Goal: Find specific page/section: Find specific page/section

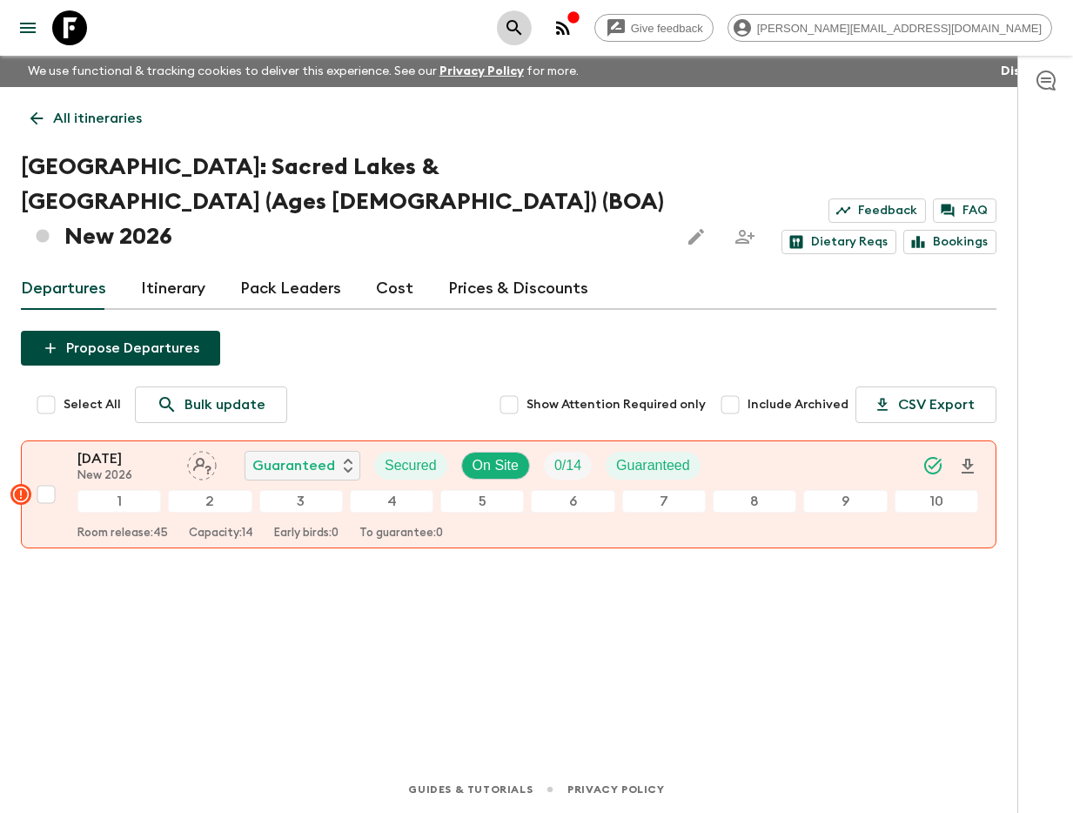
click at [532, 42] on button "search adventures" at bounding box center [514, 27] width 35 height 35
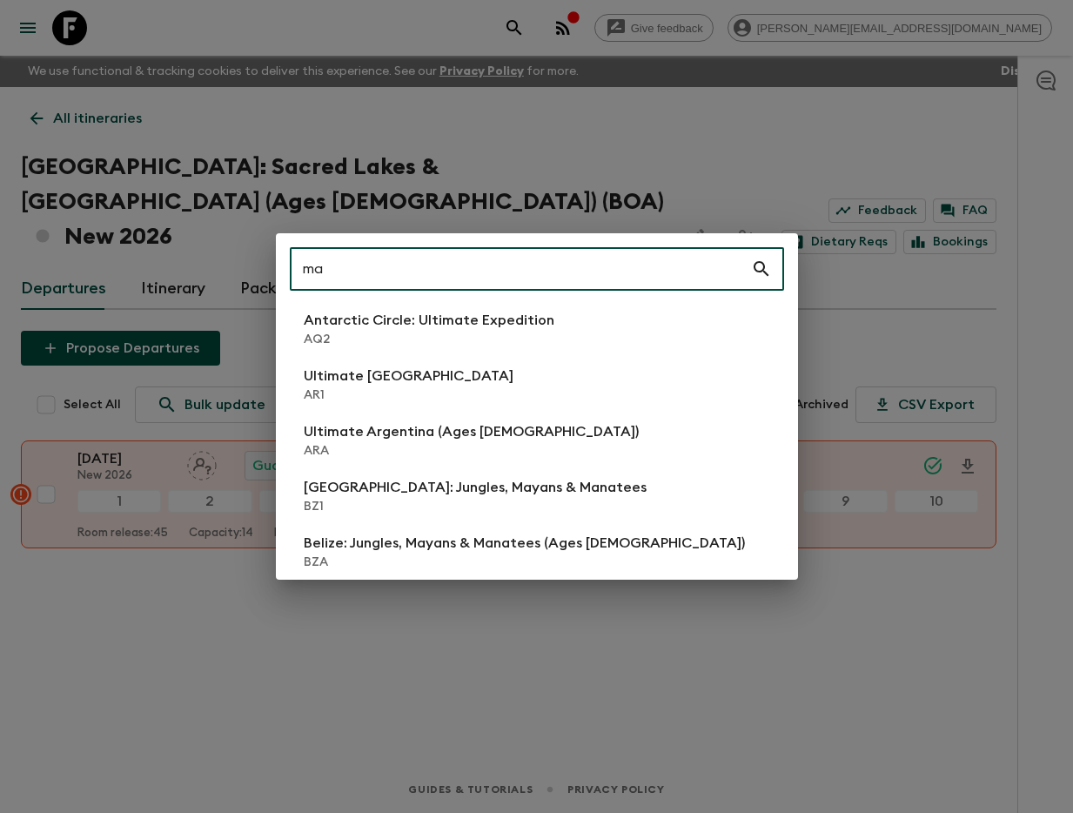
type input "ma4"
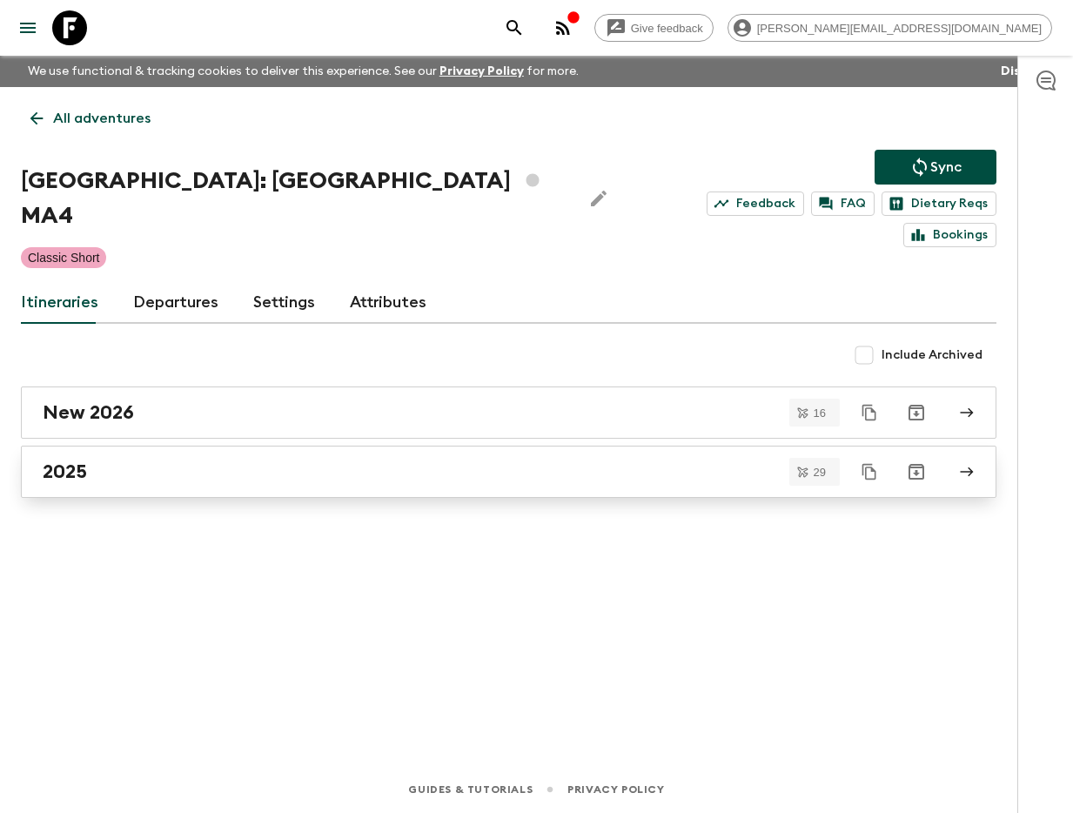
click at [338, 464] on link "2025" at bounding box center [508, 471] width 975 height 52
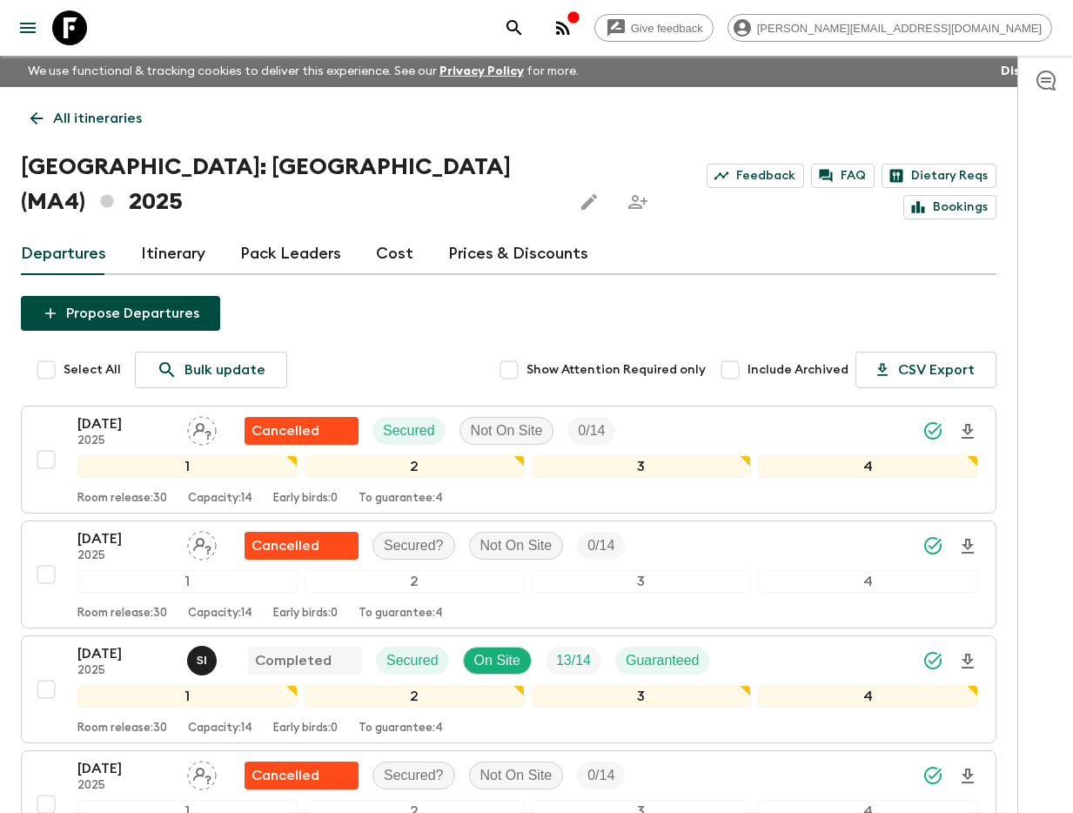
click at [175, 233] on link "Itinerary" at bounding box center [173, 254] width 64 height 42
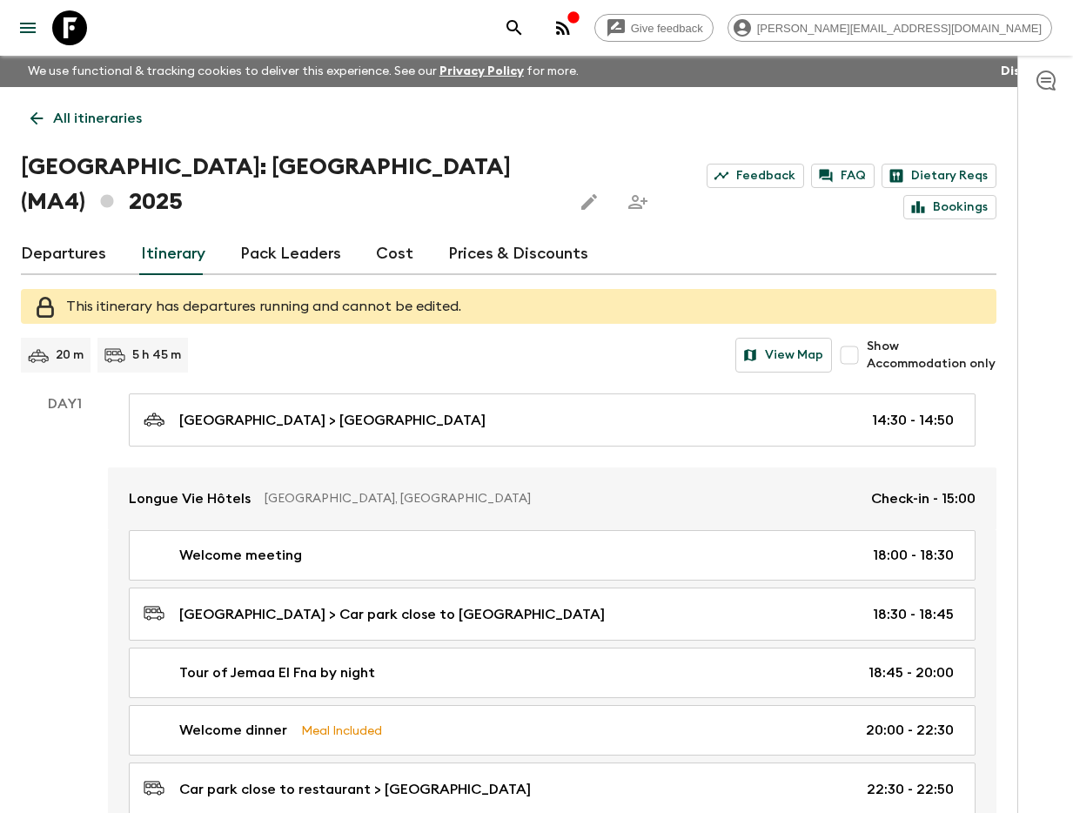
scroll to position [1420, 0]
